Goal: Information Seeking & Learning: Learn about a topic

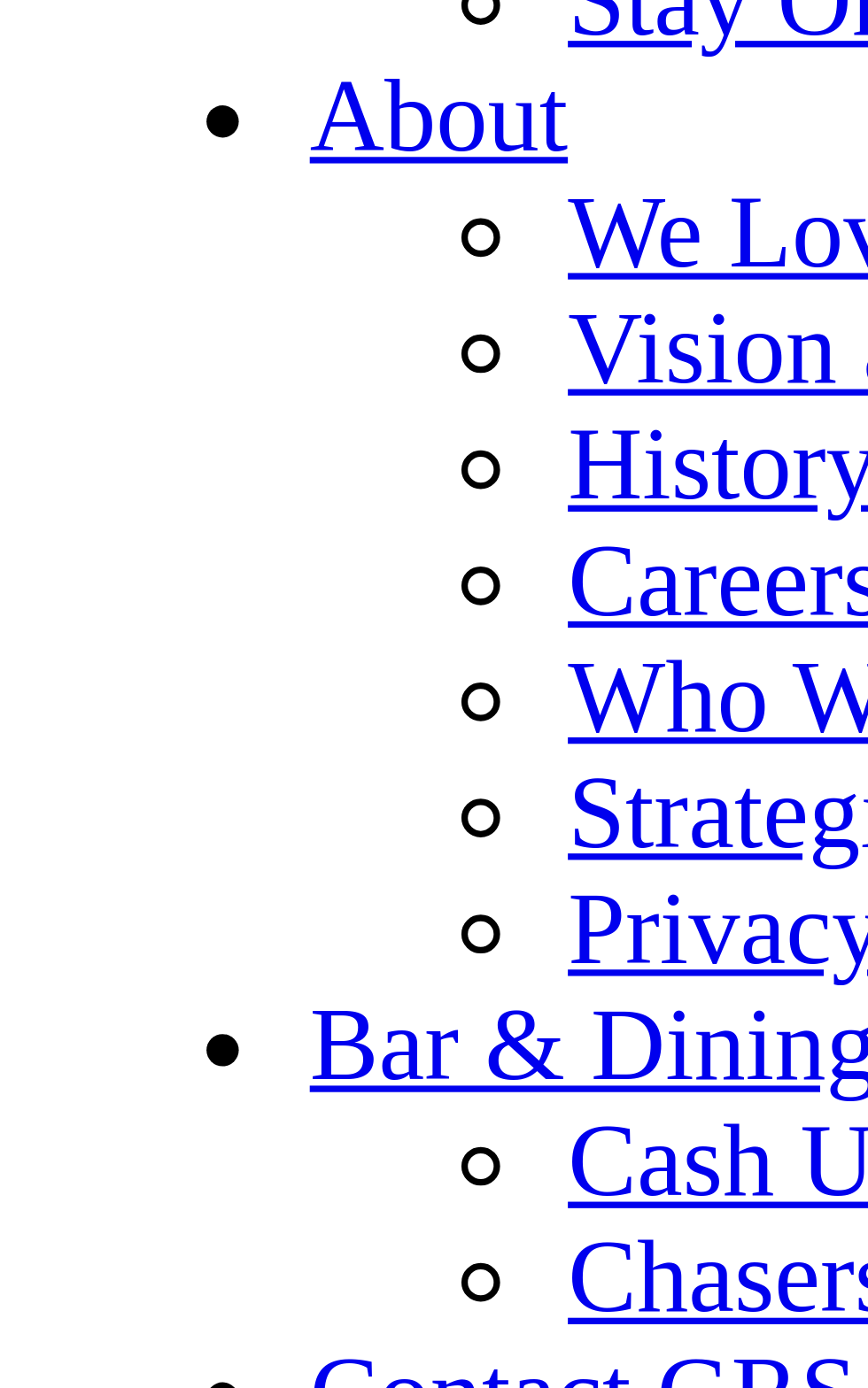
scroll to position [6123, 0]
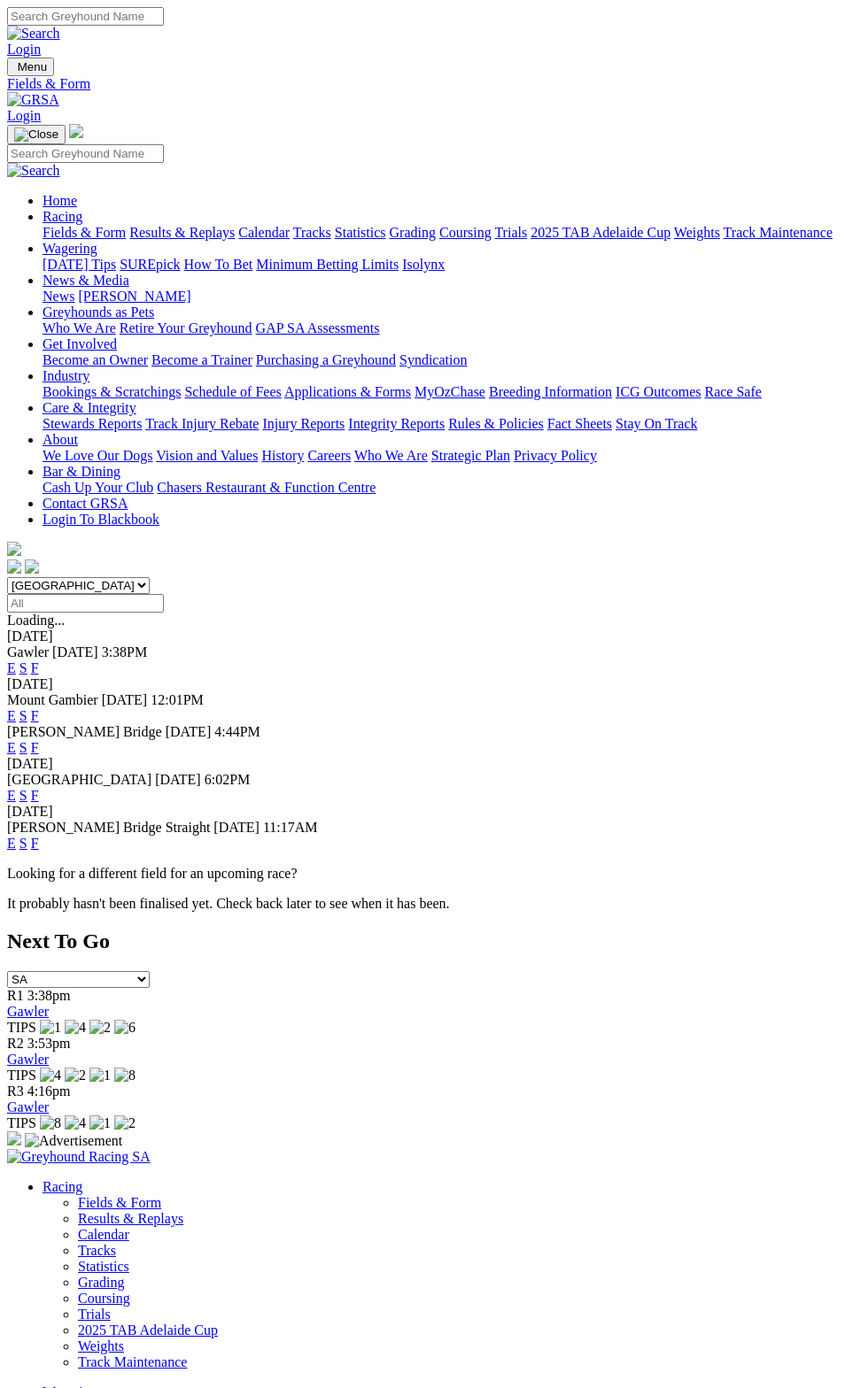
scroll to position [15, 0]
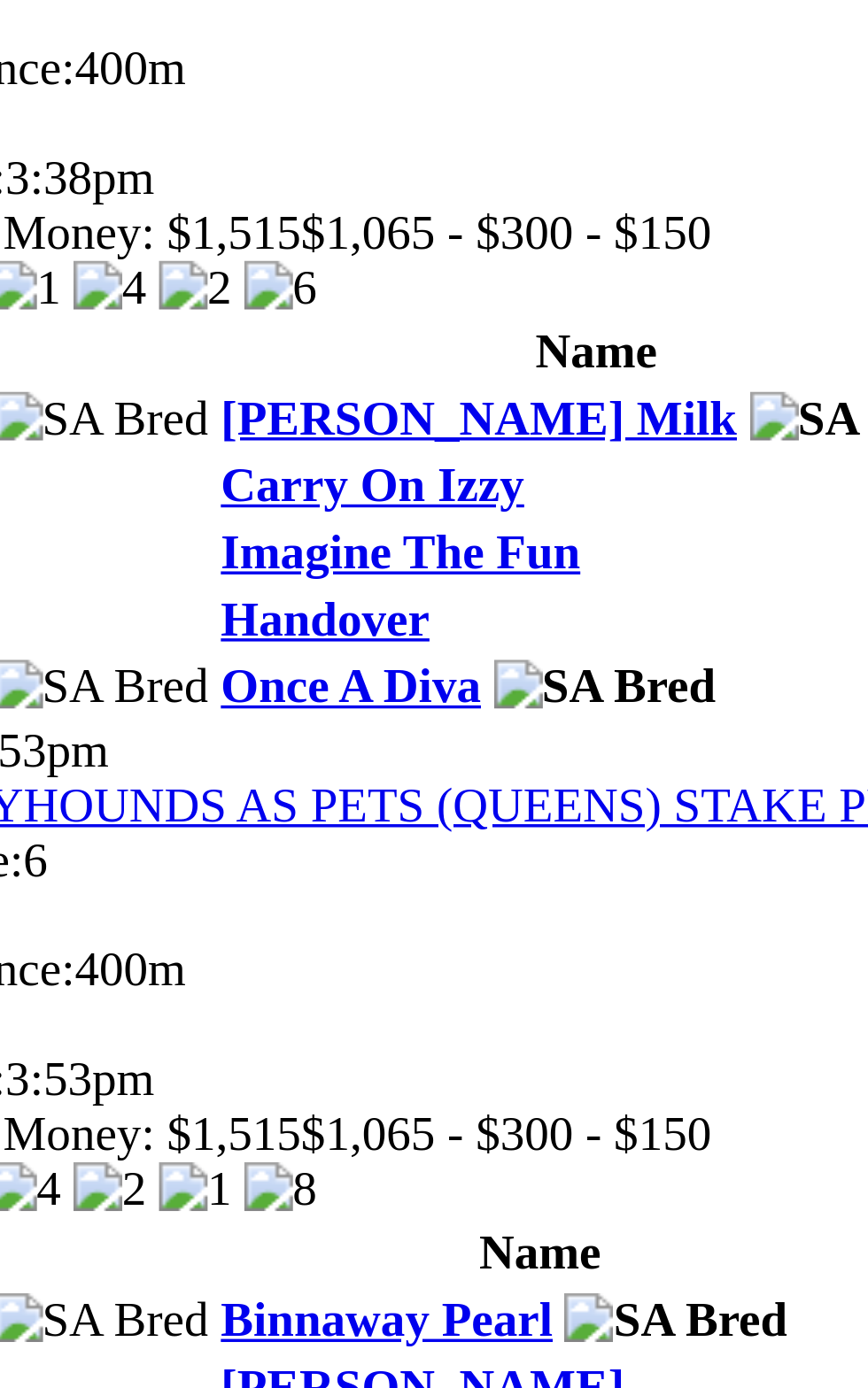
scroll to position [74, 0]
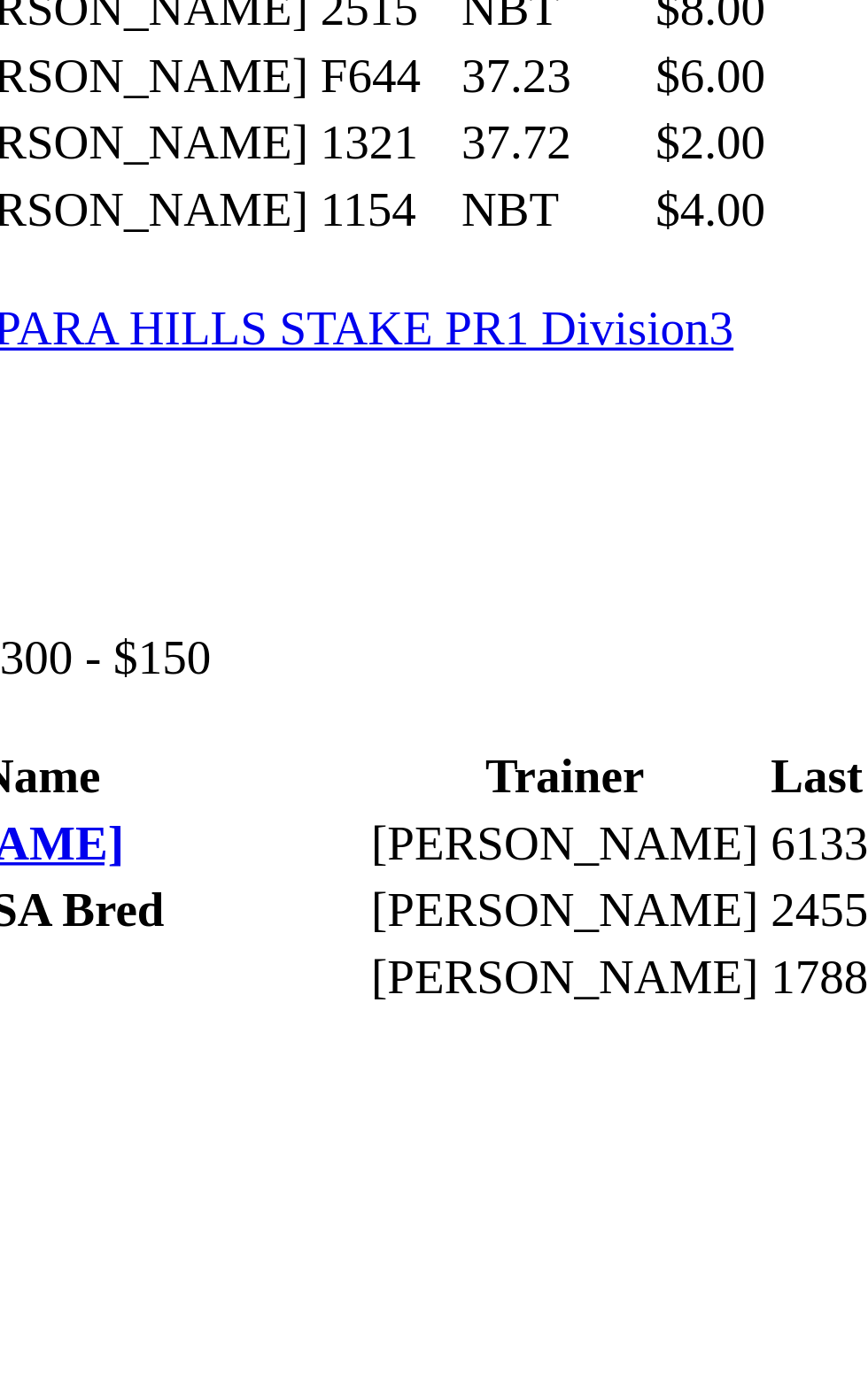
scroll to position [776, 0]
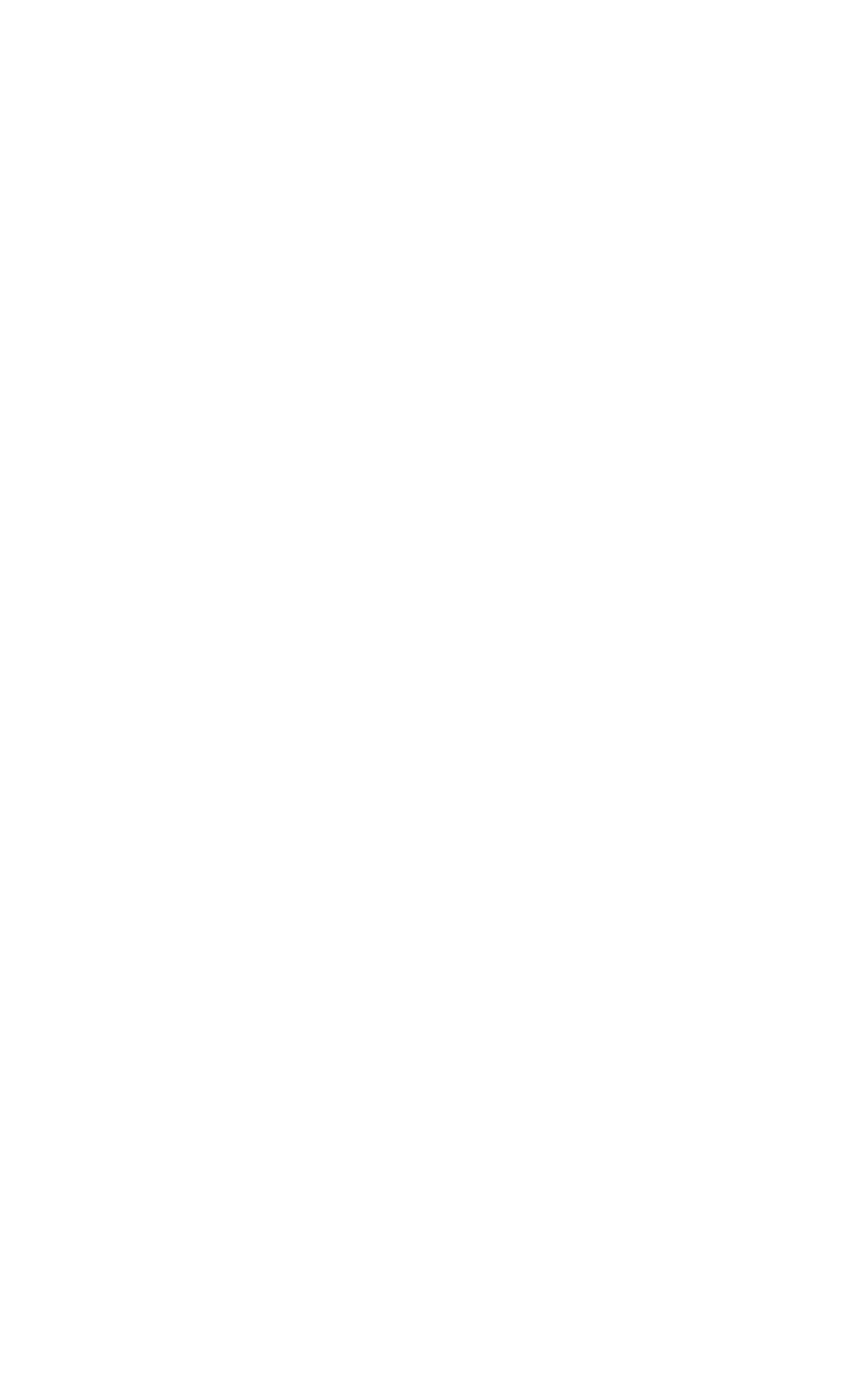
scroll to position [1416, 0]
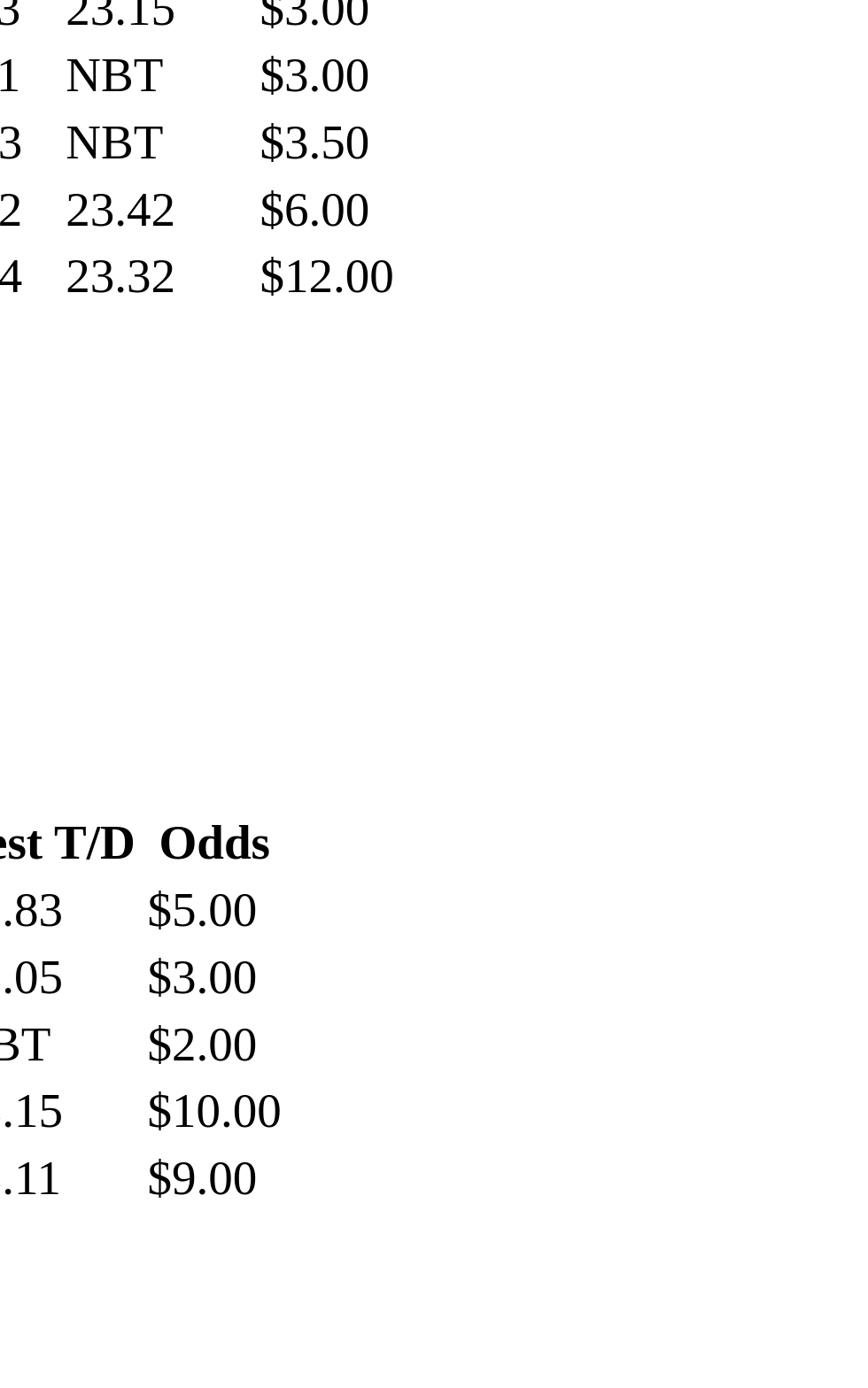
scroll to position [1048, 0]
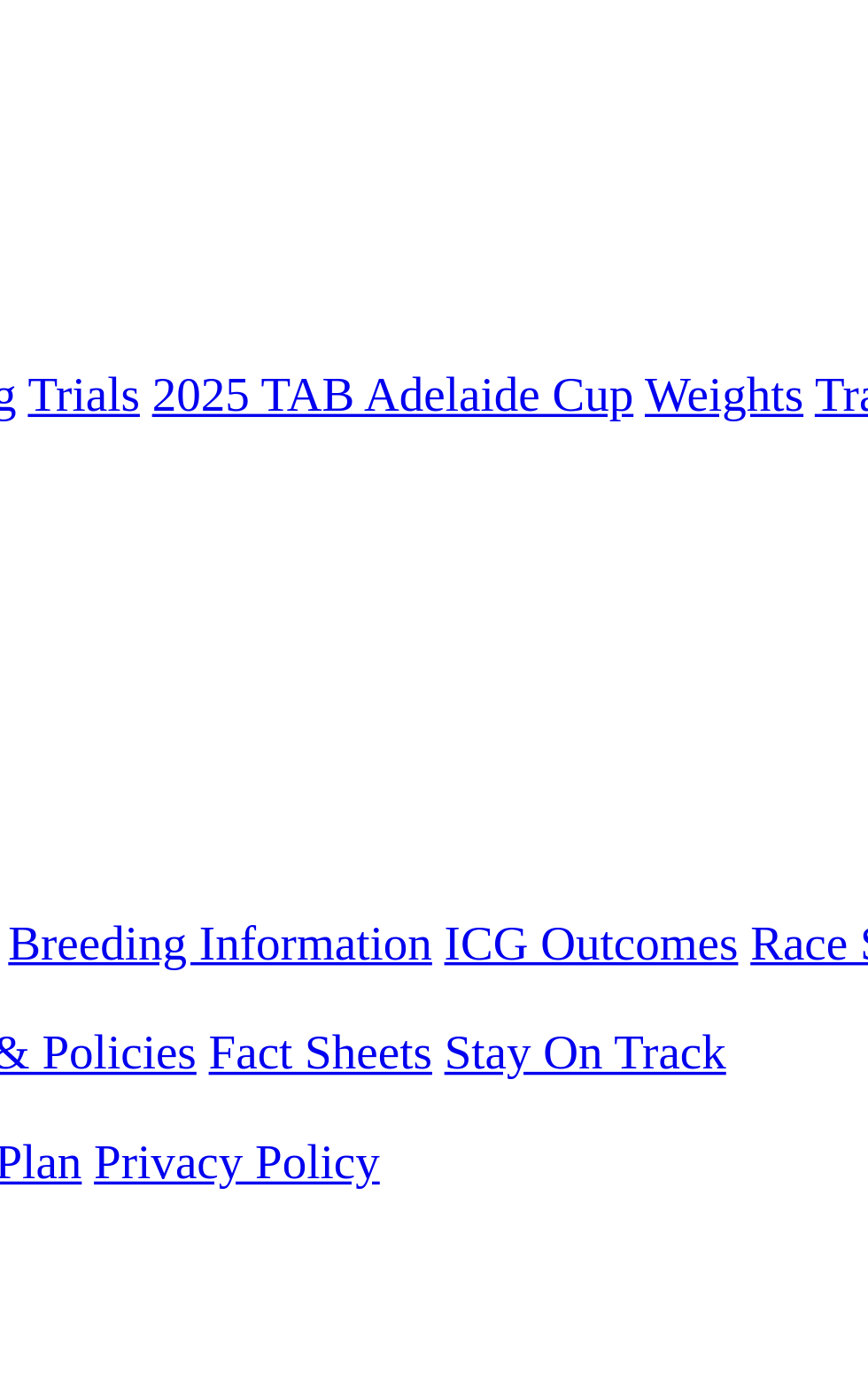
scroll to position [0, 0]
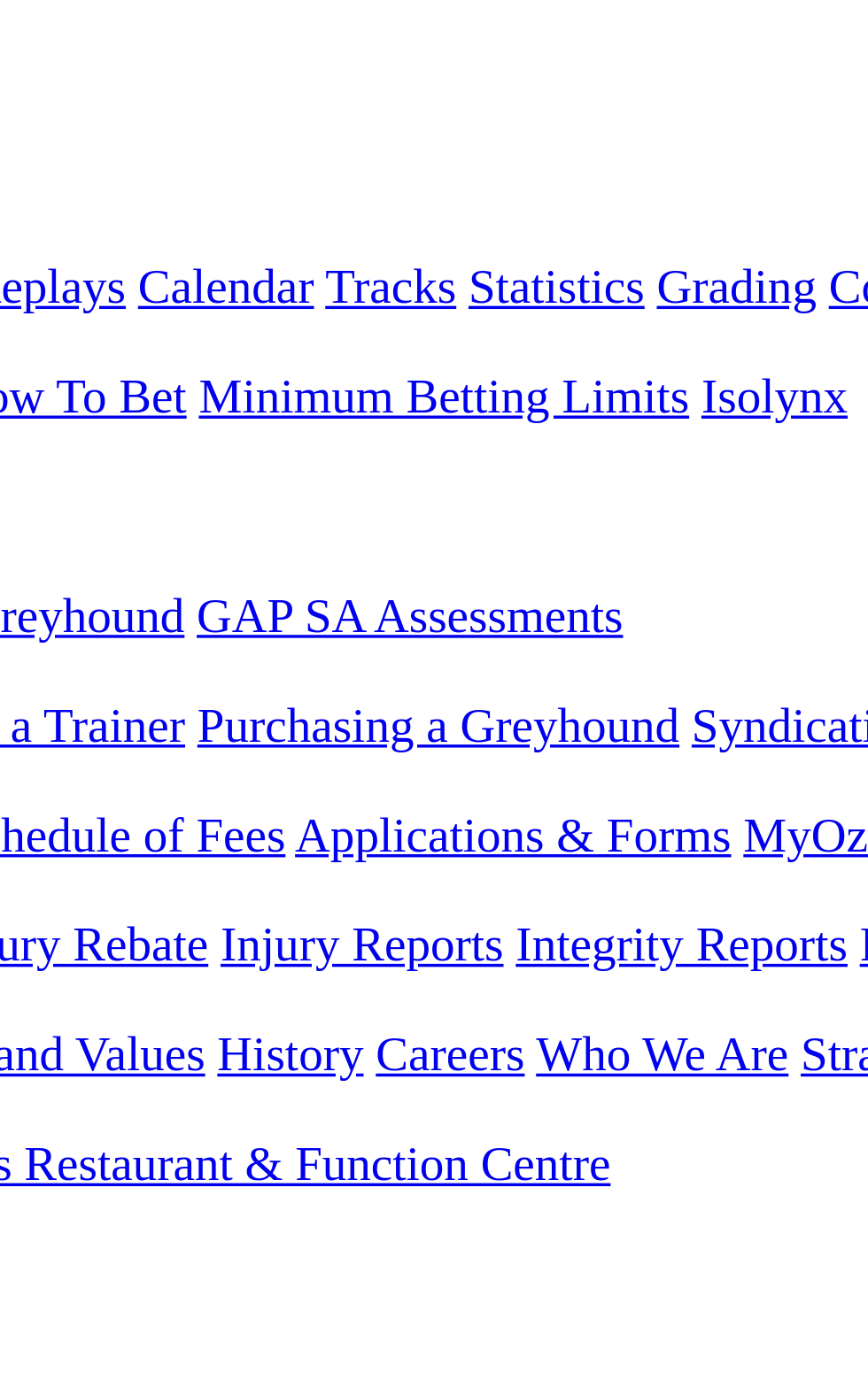
click at [538, 1076] on td "$3.00" at bounding box center [558, 1084] width 41 height 18
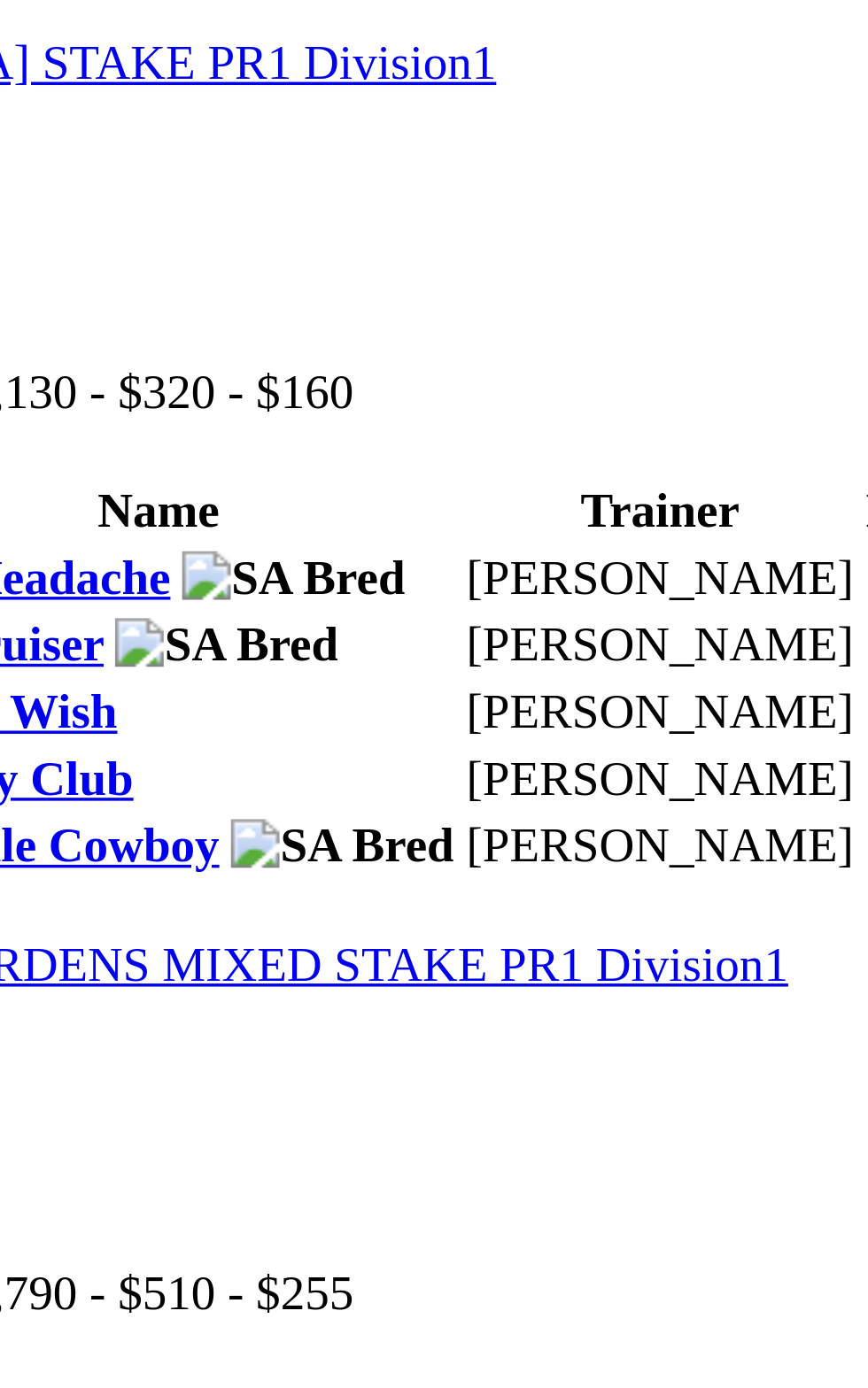
scroll to position [604, 0]
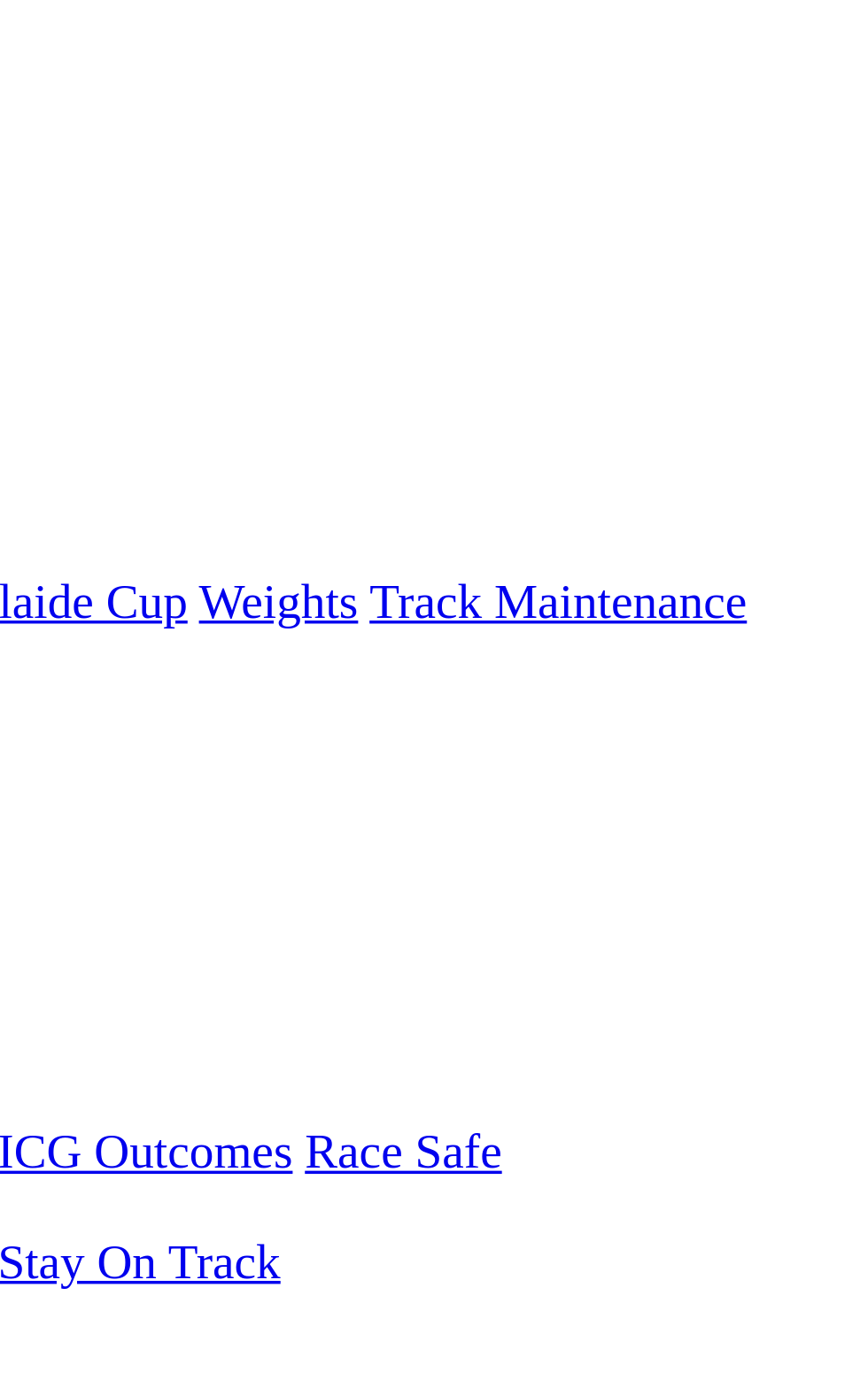
click at [39, 660] on link "F" at bounding box center [34, 668] width 8 height 15
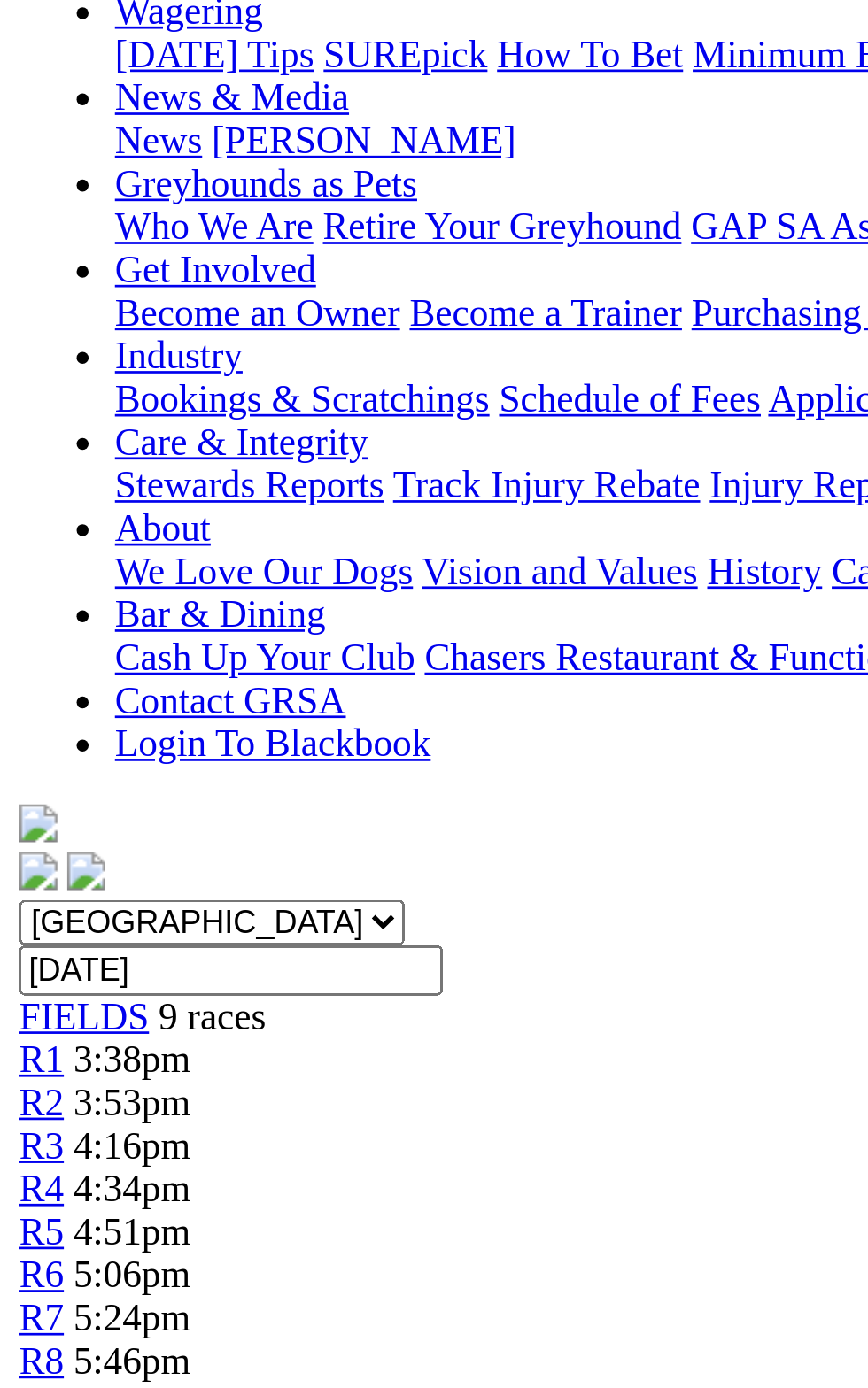
click at [319, 788] on div "Gawler Friday 05 Sep 2025 FIRST RACE: 3:38PM(ACST) Kennels Close: 3:00pm ACST D…" at bounding box center [434, 840] width 853 height 104
